Goal: Transaction & Acquisition: Book appointment/travel/reservation

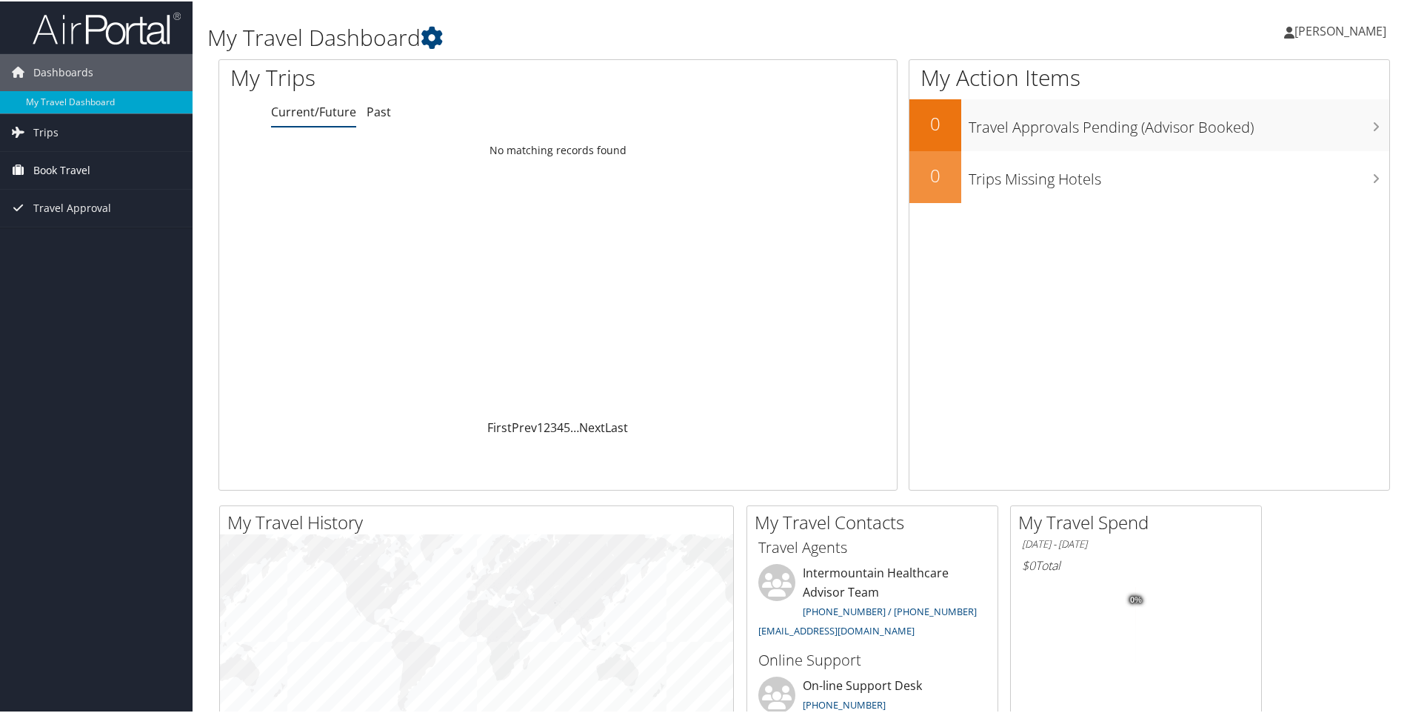
click at [93, 173] on link "Book Travel" at bounding box center [96, 168] width 193 height 37
click at [82, 197] on link "Agent Booking Request" at bounding box center [96, 198] width 193 height 22
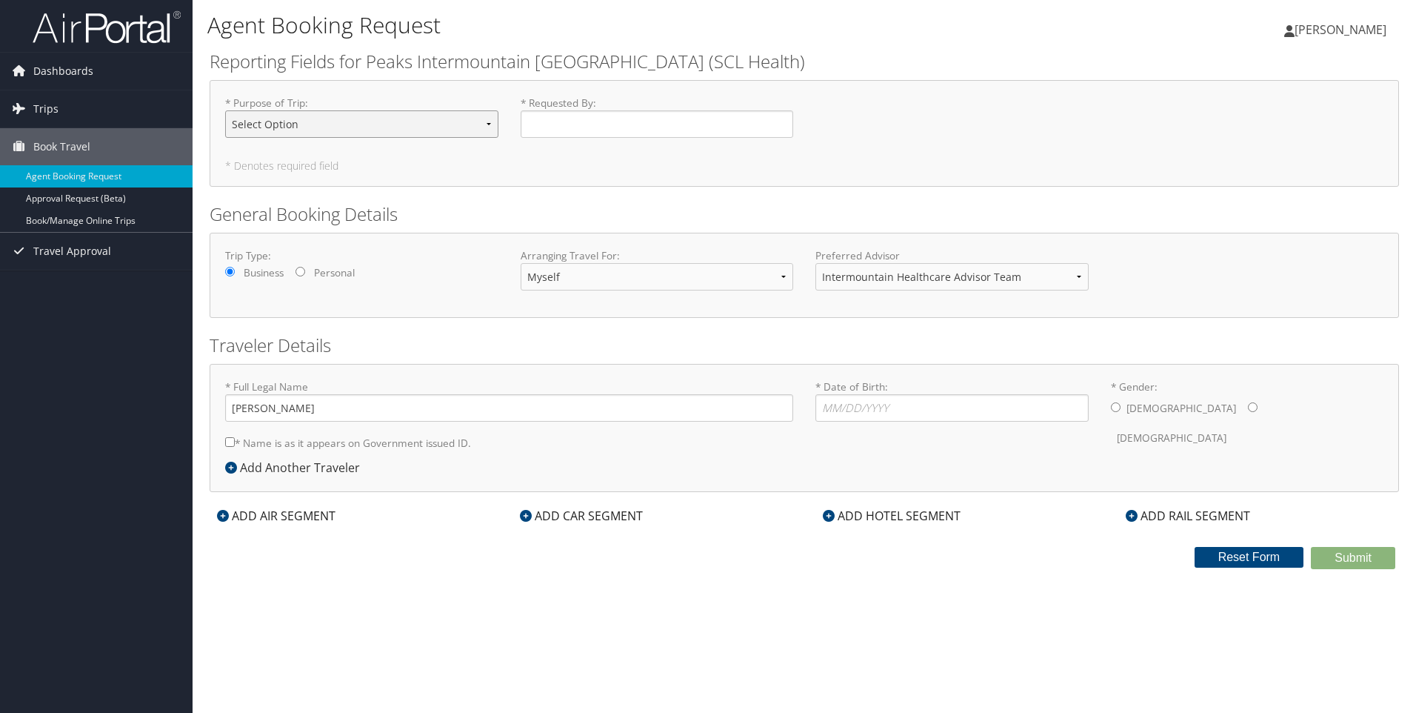
click at [485, 122] on select "Select Option 3rd Party Reimbursable Business CME Conf or Education Groups Pers…" at bounding box center [361, 123] width 273 height 27
click at [475, 70] on h2 "Reporting Fields for Peaks Intermountain Denver (SCL Health)" at bounding box center [804, 61] width 1189 height 25
click at [60, 111] on link "Trips" at bounding box center [96, 108] width 193 height 37
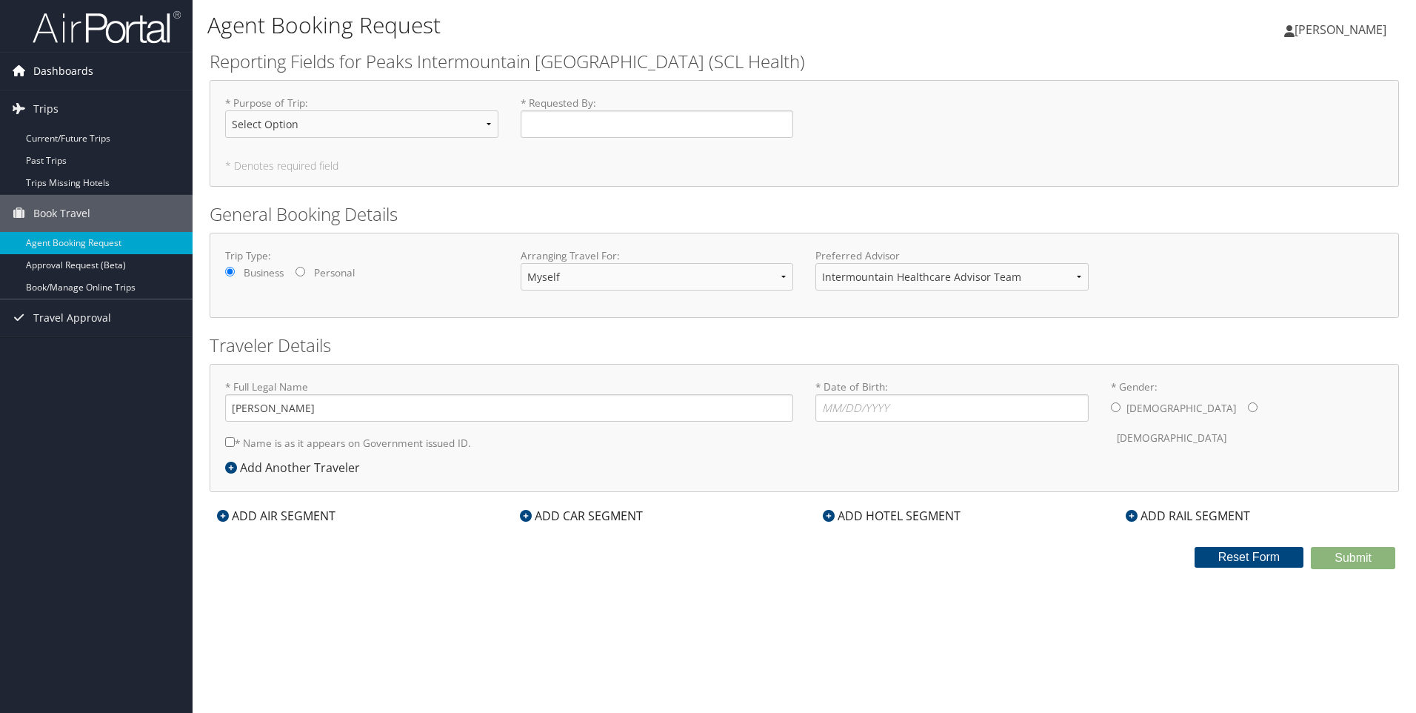
click at [77, 70] on span "Dashboards" at bounding box center [63, 71] width 60 height 37
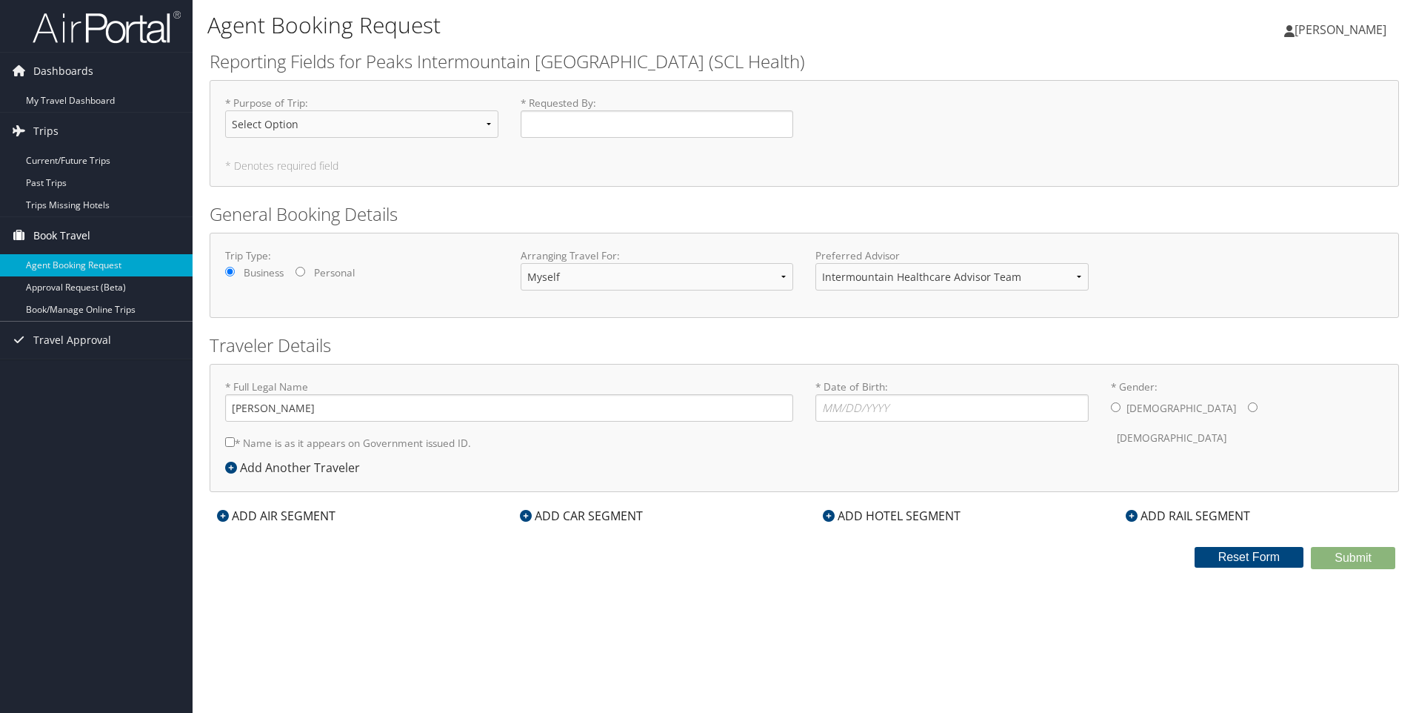
click at [60, 230] on span "Book Travel" at bounding box center [61, 235] width 57 height 37
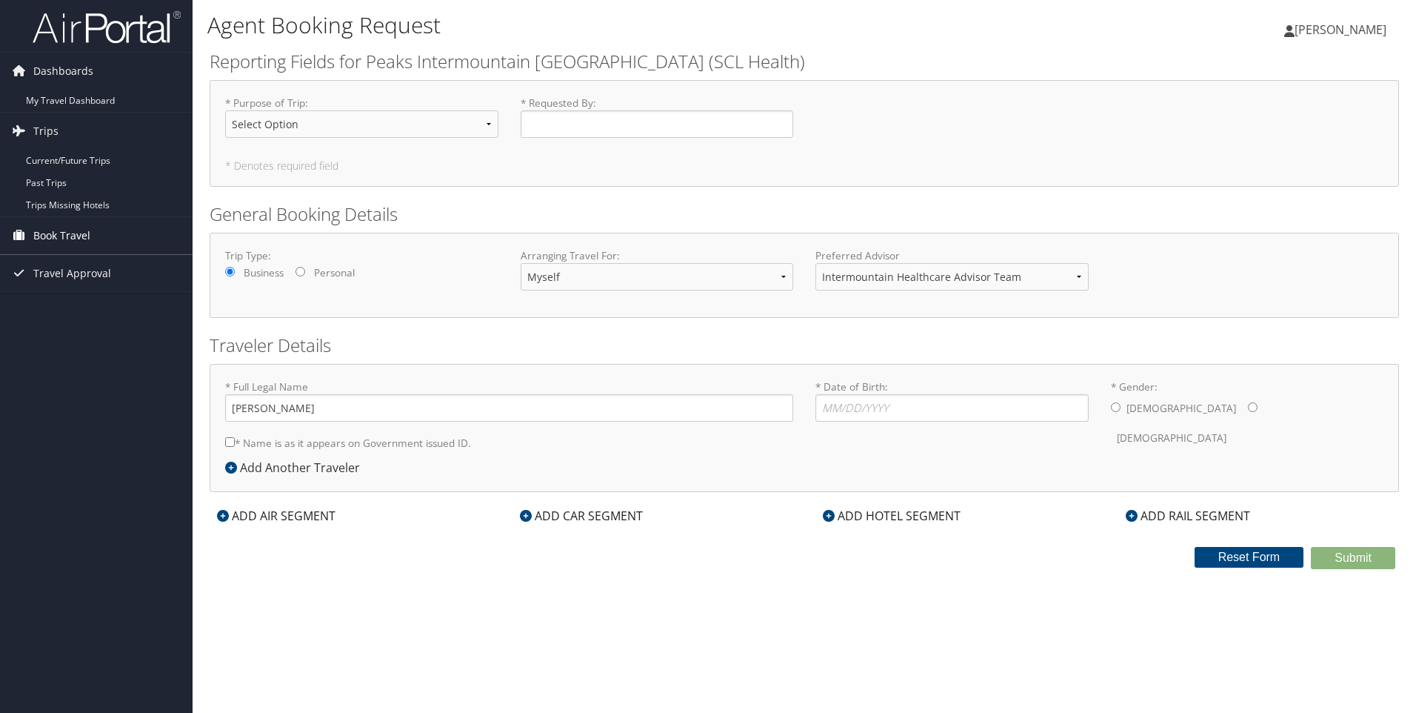
click at [60, 230] on span "Book Travel" at bounding box center [61, 235] width 57 height 37
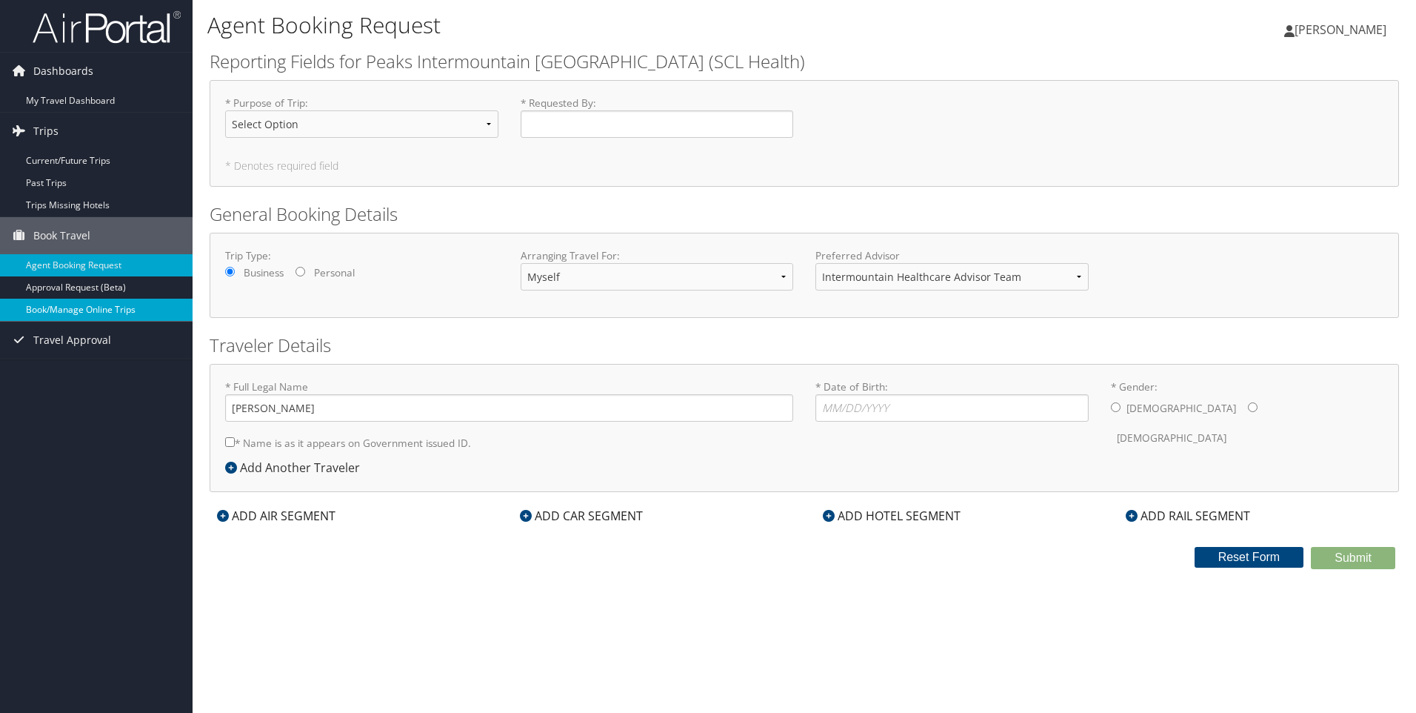
click at [81, 313] on link "Book/Manage Online Trips" at bounding box center [96, 309] width 193 height 22
